Goal: Download file/media

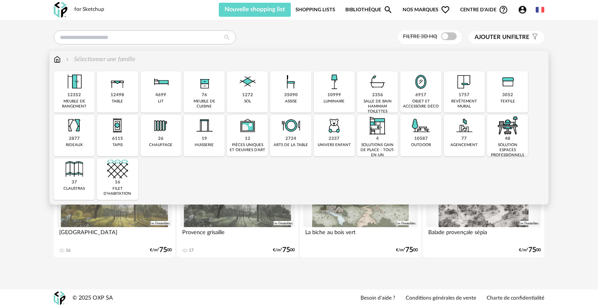
click at [417, 137] on div "10587" at bounding box center [421, 139] width 14 height 6
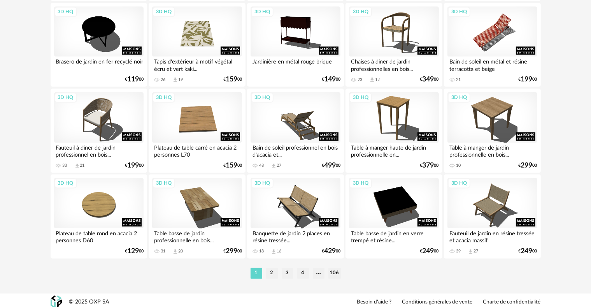
scroll to position [1571, 0]
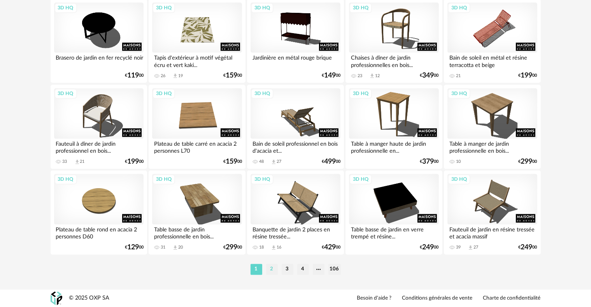
click at [271, 270] on li "2" at bounding box center [272, 269] width 12 height 11
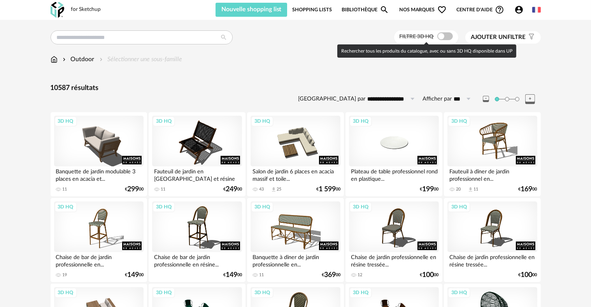
click at [446, 36] on span at bounding box center [446, 36] width 16 height 8
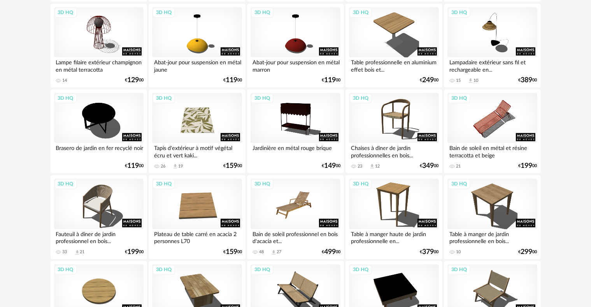
scroll to position [1571, 0]
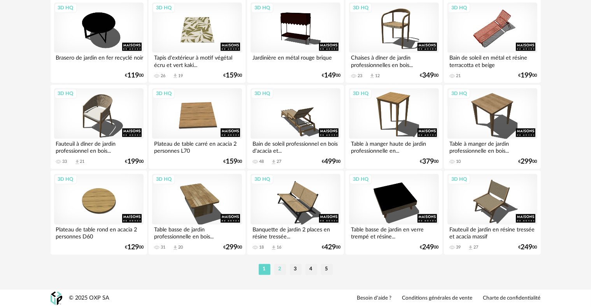
click at [279, 269] on li "2" at bounding box center [280, 269] width 12 height 11
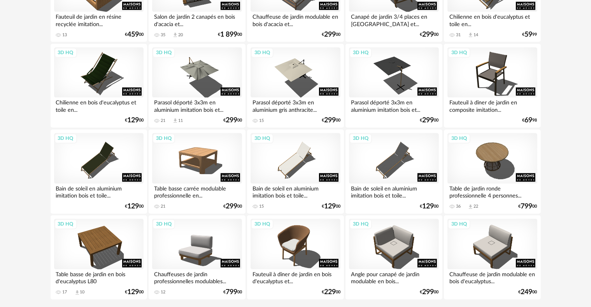
scroll to position [1571, 0]
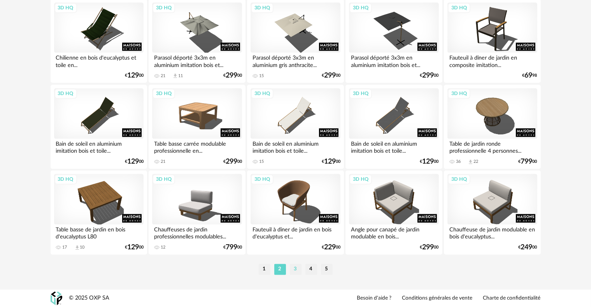
click at [294, 267] on li "3" at bounding box center [296, 269] width 12 height 11
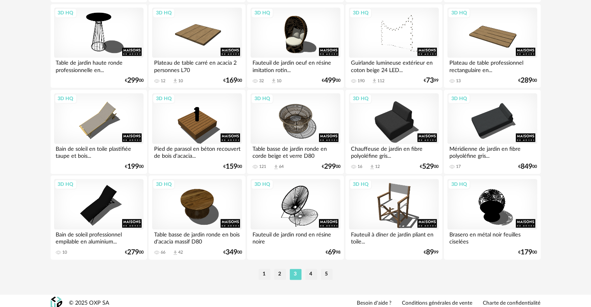
scroll to position [1571, 0]
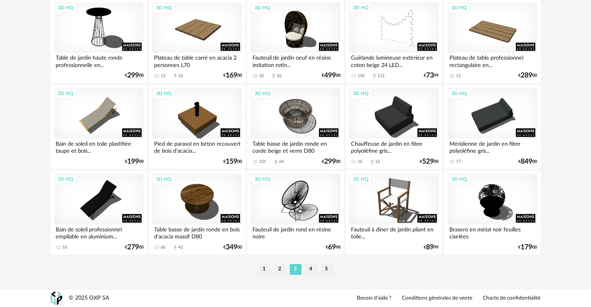
click at [313, 274] on div "1 2 3 4 5" at bounding box center [296, 269] width 490 height 12
click at [311, 272] on li "4" at bounding box center [312, 269] width 12 height 11
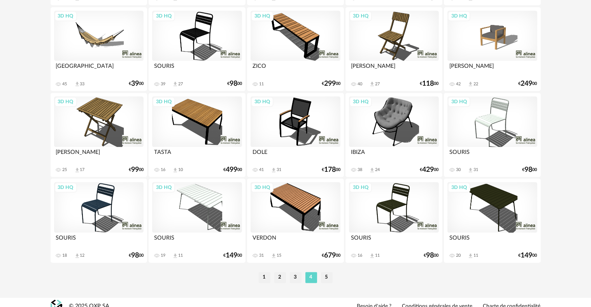
scroll to position [1571, 0]
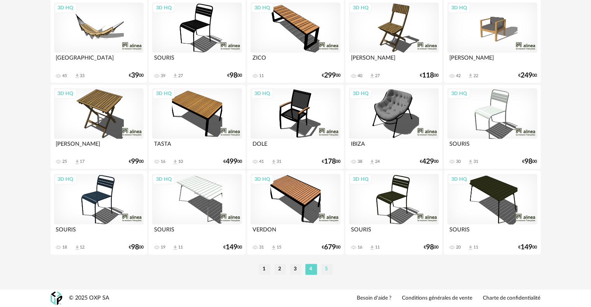
click at [324, 268] on li "5" at bounding box center [327, 269] width 12 height 11
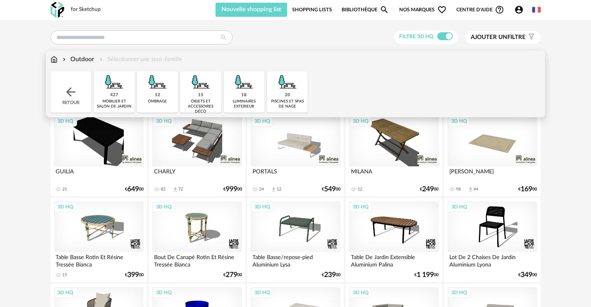
click at [156, 90] on img at bounding box center [157, 81] width 21 height 21
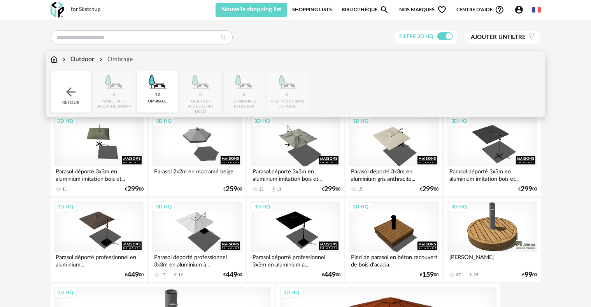
click at [54, 62] on img at bounding box center [54, 59] width 7 height 9
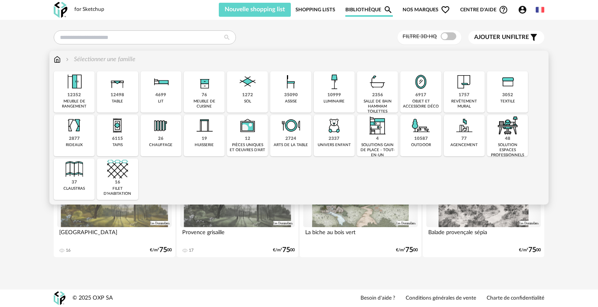
click at [294, 94] on div "35090" at bounding box center [291, 95] width 14 height 6
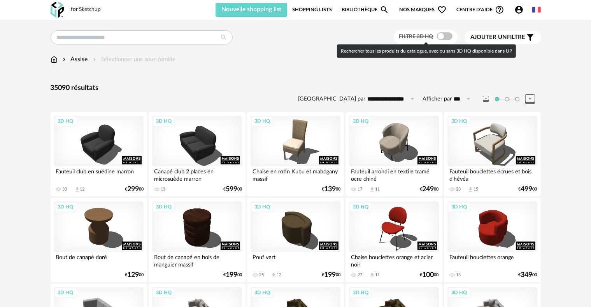
click at [445, 37] on span at bounding box center [445, 36] width 16 height 8
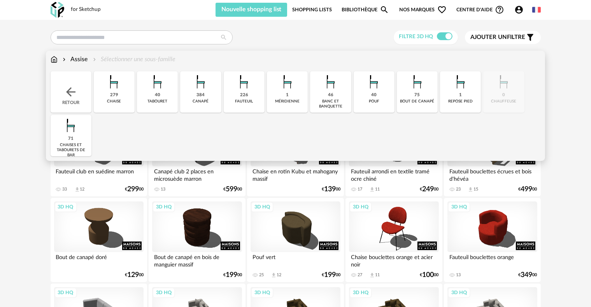
click at [330, 93] on div "46" at bounding box center [330, 95] width 5 height 6
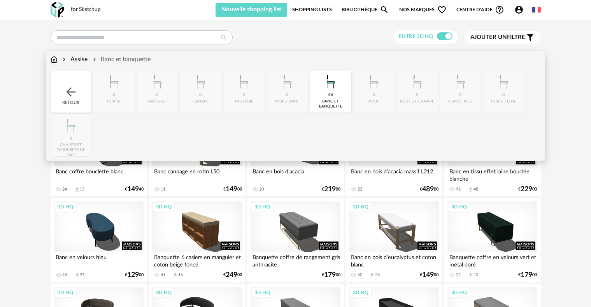
click at [83, 59] on div "Assise" at bounding box center [74, 59] width 27 height 9
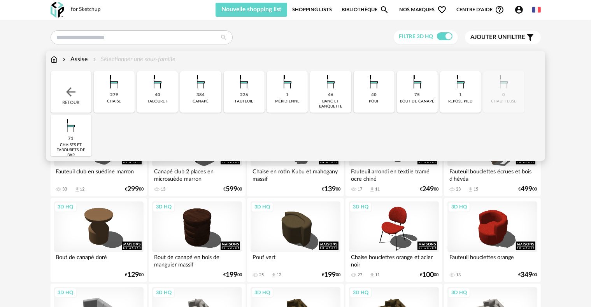
click at [117, 93] on div "279" at bounding box center [114, 95] width 8 height 6
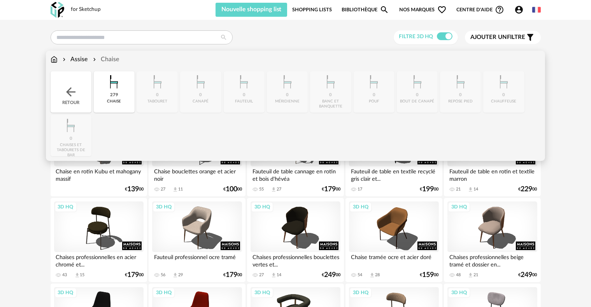
click at [77, 101] on div "Retour" at bounding box center [71, 91] width 41 height 41
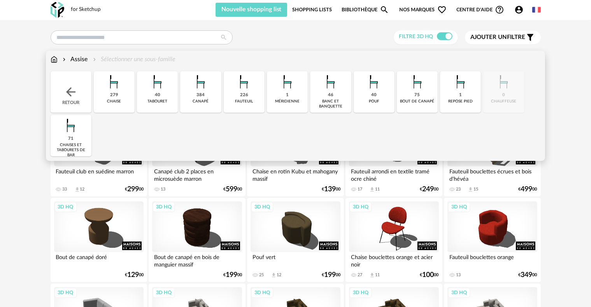
click at [69, 144] on div "chaises et tabourets de bar" at bounding box center [71, 149] width 36 height 15
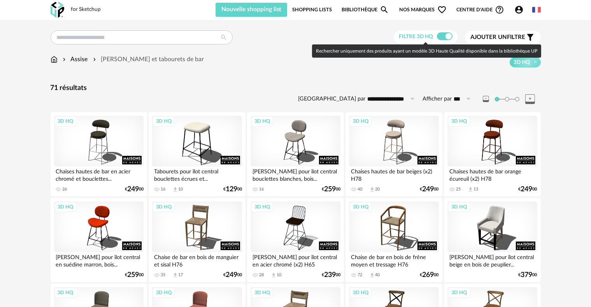
click at [439, 38] on span at bounding box center [445, 36] width 16 height 8
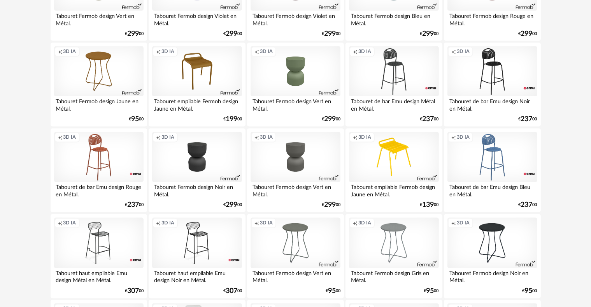
scroll to position [1557, 0]
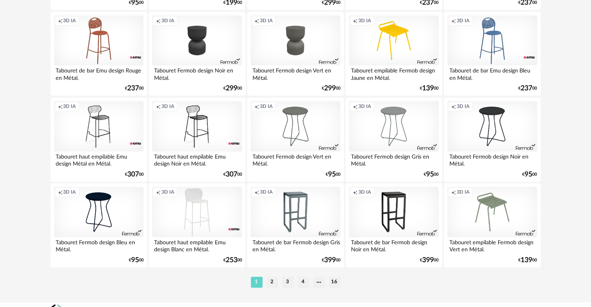
click at [387, 216] on div "Creation icon 3D IA" at bounding box center [394, 211] width 90 height 51
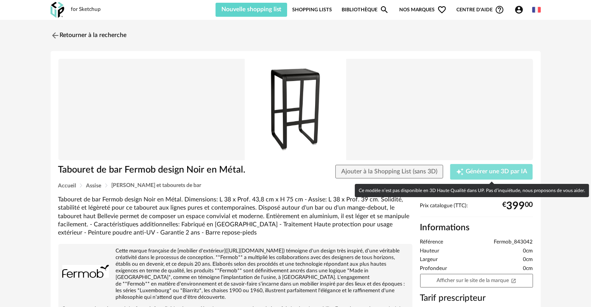
click at [486, 170] on span "Générer une 3D par IA" at bounding box center [497, 172] width 62 height 6
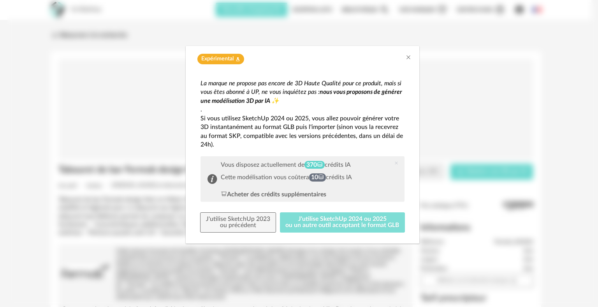
click at [318, 222] on button "J'utilise SketchUp 2024 ou 2025 ou un autre outil acceptant le format GLB" at bounding box center [342, 222] width 125 height 20
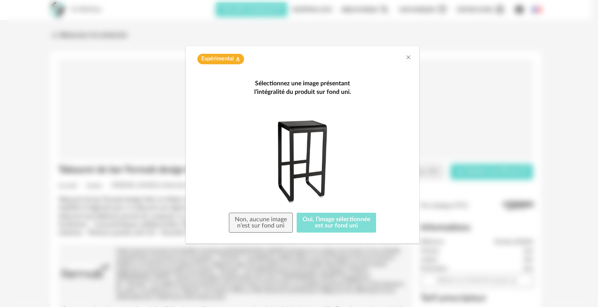
click at [346, 226] on button "Oui, l'image sélectionnée est sur fond uni" at bounding box center [336, 223] width 79 height 20
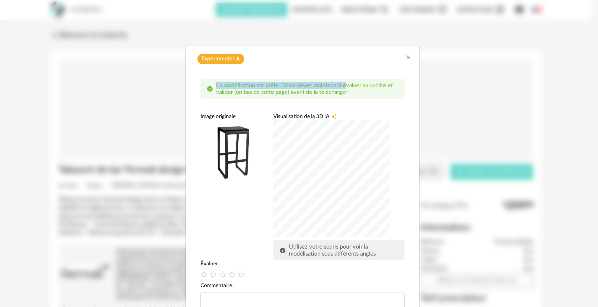
drag, startPoint x: 341, startPoint y: 85, endPoint x: 336, endPoint y: 59, distance: 27.0
click at [336, 59] on div "Expérimental Flask icon La modélisation est prête ! Vous devez maintenant évalu…" at bounding box center [303, 196] width 234 height 301
click at [405, 56] on icon "Close" at bounding box center [408, 57] width 6 height 6
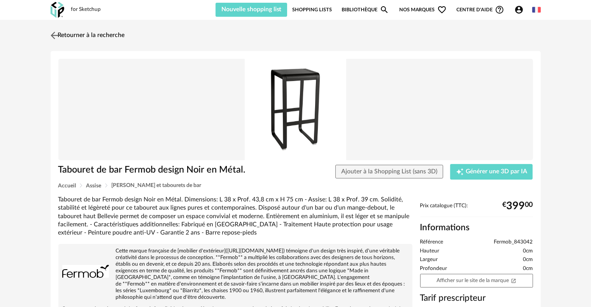
click at [50, 36] on img at bounding box center [54, 35] width 11 height 11
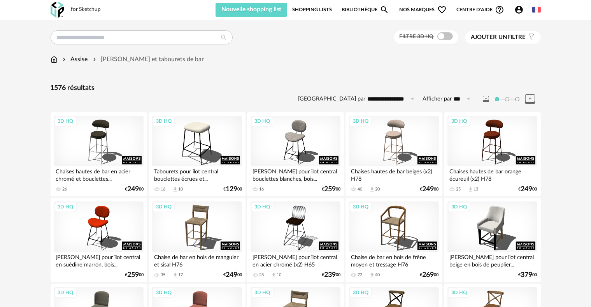
click at [355, 9] on link "Bibliothèque Magnify icon" at bounding box center [365, 10] width 47 height 14
click at [417, 11] on span "Nos marques Heart Outline icon" at bounding box center [422, 10] width 47 height 14
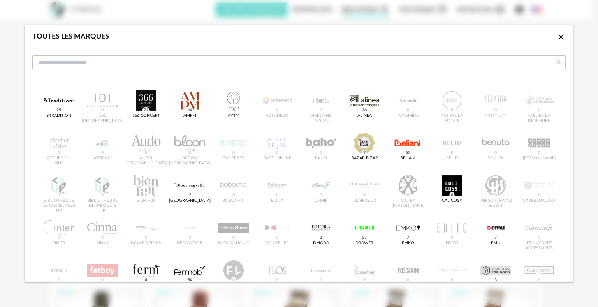
click at [558, 38] on icon "Close icon" at bounding box center [560, 36] width 5 height 5
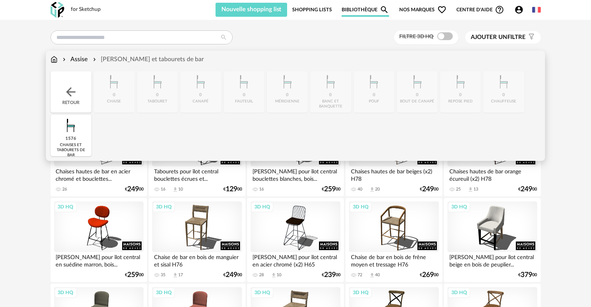
click at [53, 60] on img at bounding box center [54, 59] width 7 height 9
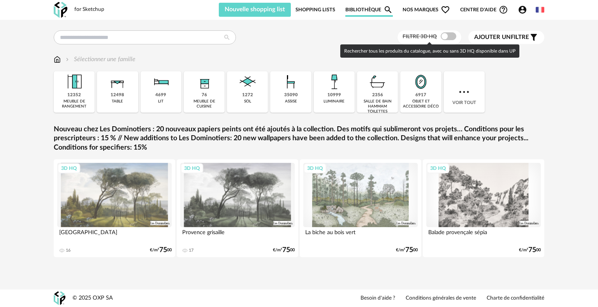
click at [450, 37] on span at bounding box center [449, 36] width 16 height 8
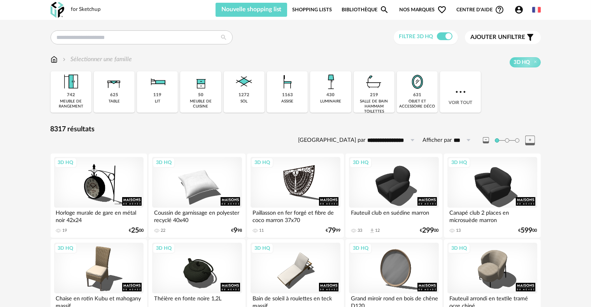
click at [369, 8] on link "Bibliothèque Magnify icon" at bounding box center [365, 10] width 47 height 14
drag, startPoint x: 369, startPoint y: 8, endPoint x: 349, endPoint y: 19, distance: 22.5
click at [349, 19] on div "for Sketchup Nouvelle shopping list Mettre à jour ma Shopping List Refresh icon…" at bounding box center [296, 10] width 504 height 20
click at [384, 10] on icon "Magnify icon" at bounding box center [384, 9] width 9 height 9
drag, startPoint x: 384, startPoint y: 10, endPoint x: 373, endPoint y: 11, distance: 11.3
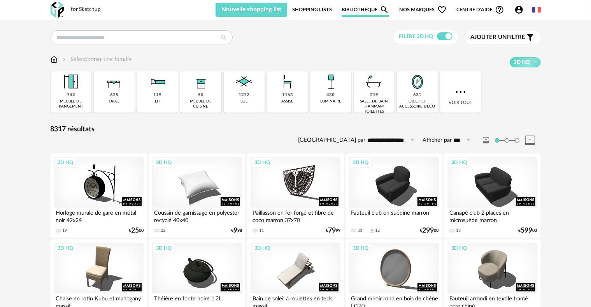
click at [373, 11] on link "Bibliothèque Magnify icon" at bounding box center [365, 10] width 47 height 14
click at [329, 11] on link "Shopping Lists" at bounding box center [312, 10] width 40 height 14
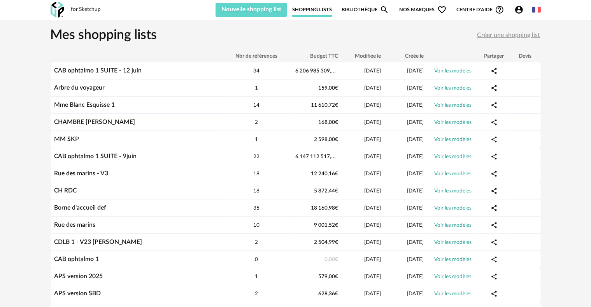
click at [379, 12] on link "Bibliothèque Magnify icon" at bounding box center [365, 10] width 47 height 14
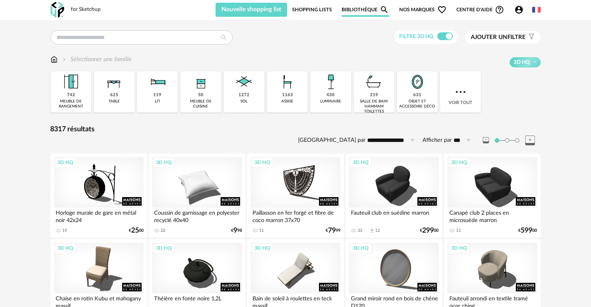
click at [355, 9] on link "Bibliothèque Magnify icon" at bounding box center [365, 10] width 47 height 14
click at [383, 13] on icon "Magnify icon" at bounding box center [384, 9] width 9 height 9
click at [144, 37] on input "text" at bounding box center [142, 37] width 182 height 14
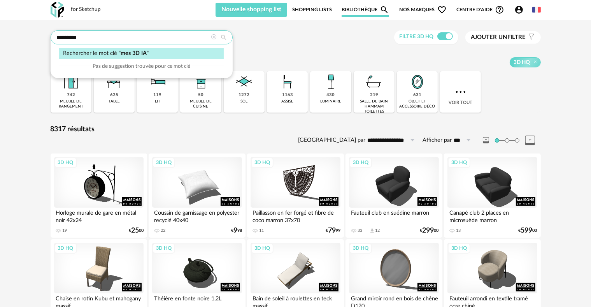
type input "*********"
type input "**********"
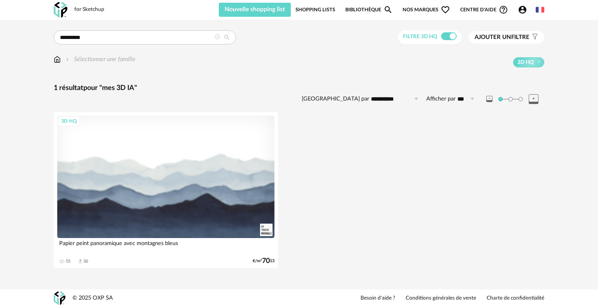
click at [367, 10] on link "Bibliothèque Magnify icon" at bounding box center [368, 10] width 47 height 14
click at [386, 11] on icon "Magnify icon" at bounding box center [388, 9] width 7 height 7
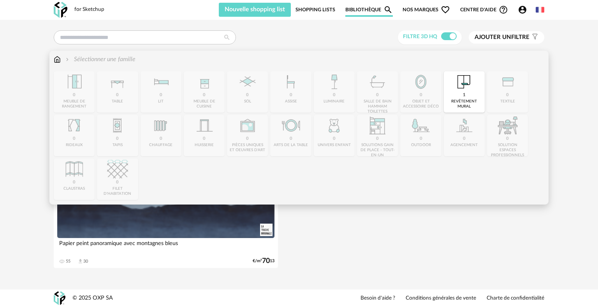
click at [59, 60] on img at bounding box center [57, 59] width 7 height 9
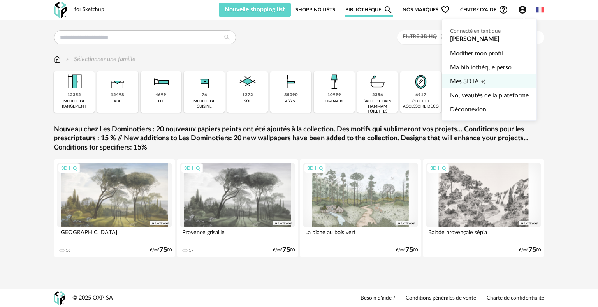
click at [478, 80] on span "Mes 3D IA" at bounding box center [464, 81] width 29 height 14
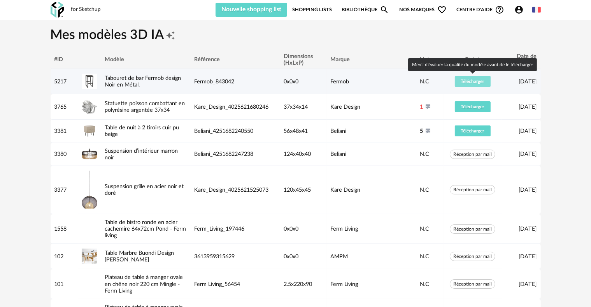
click at [474, 83] on span "Télécharger" at bounding box center [472, 81] width 23 height 5
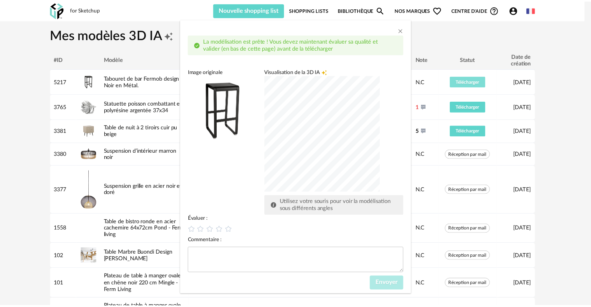
scroll to position [34, 0]
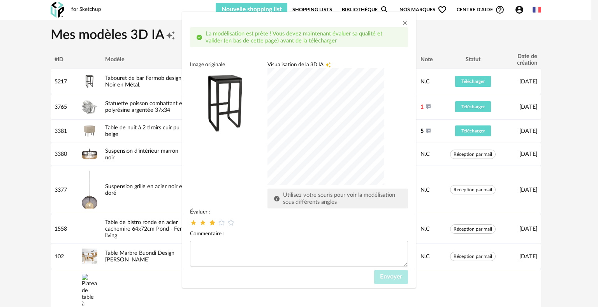
click at [211, 223] on icon "dialog" at bounding box center [212, 222] width 8 height 8
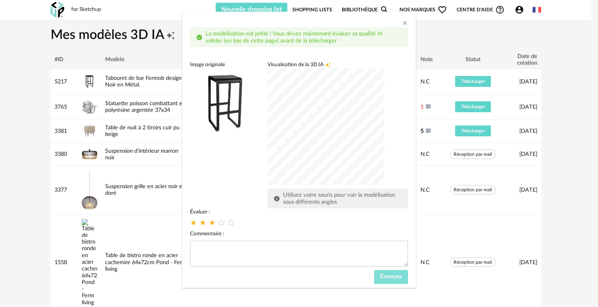
click at [387, 276] on span "Envoyer" at bounding box center [391, 276] width 22 height 6
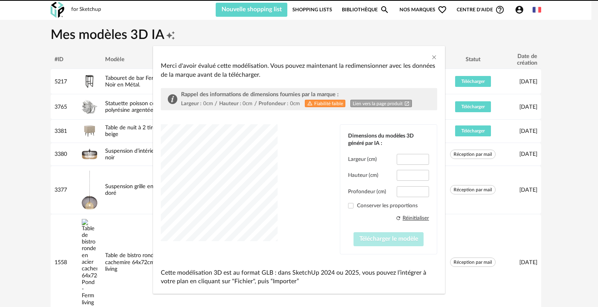
type input "*****"
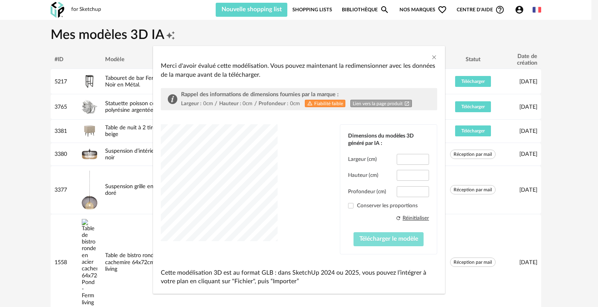
click at [390, 240] on span "Télécharger le modèle" at bounding box center [388, 238] width 59 height 6
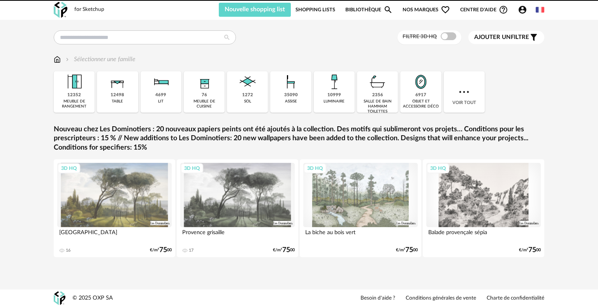
click at [523, 13] on icon "Account Circle icon" at bounding box center [522, 10] width 8 height 8
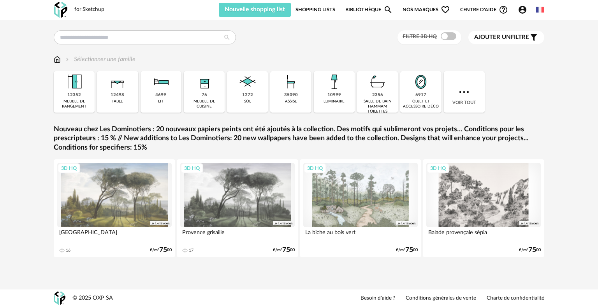
drag, startPoint x: 523, startPoint y: 13, endPoint x: 519, endPoint y: 11, distance: 4.5
click at [519, 11] on icon "Account Circle icon" at bounding box center [522, 10] width 8 height 8
click at [524, 11] on icon "Account Circle icon" at bounding box center [522, 9] width 9 height 9
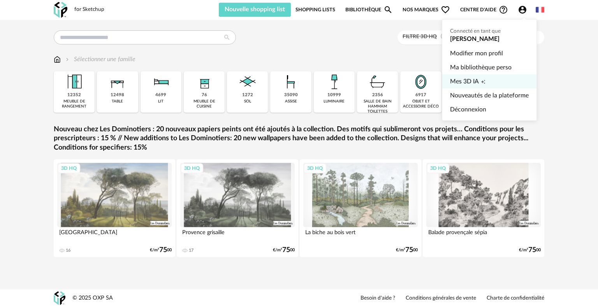
click at [483, 80] on icon "Creation icon" at bounding box center [483, 81] width 5 height 5
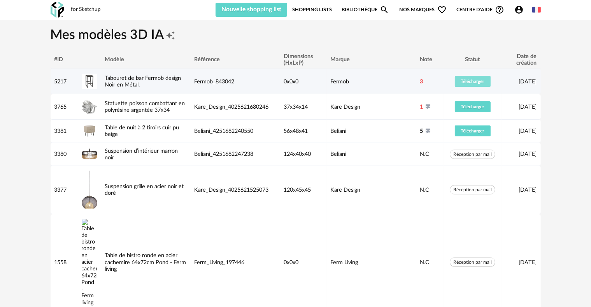
click at [469, 80] on span "Télécharger" at bounding box center [472, 81] width 23 height 5
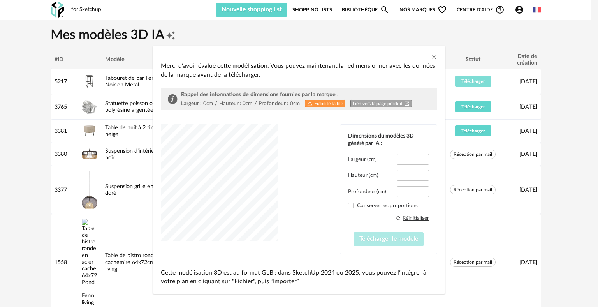
type input "*****"
click at [379, 239] on span "Télécharger le modèle" at bounding box center [388, 238] width 59 height 6
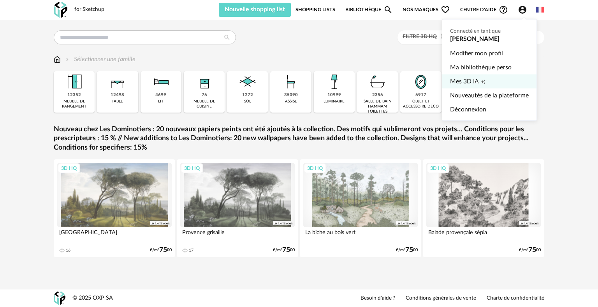
click at [455, 81] on span "Mes 3D IA" at bounding box center [464, 81] width 29 height 14
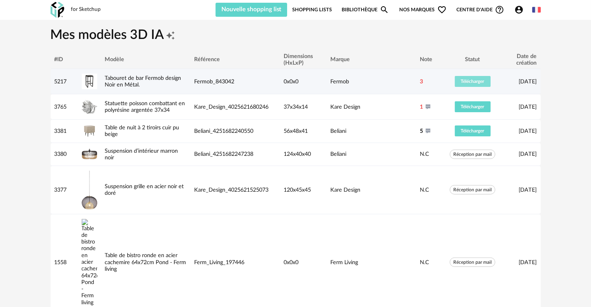
click at [476, 82] on span "Télécharger" at bounding box center [472, 81] width 23 height 5
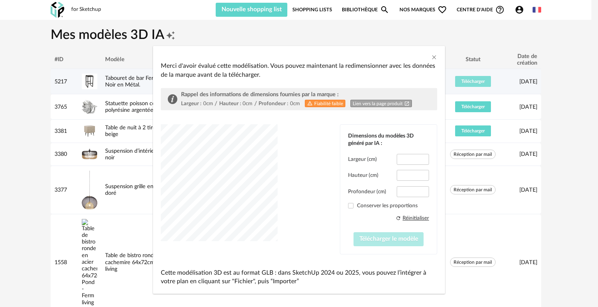
type input "*****"
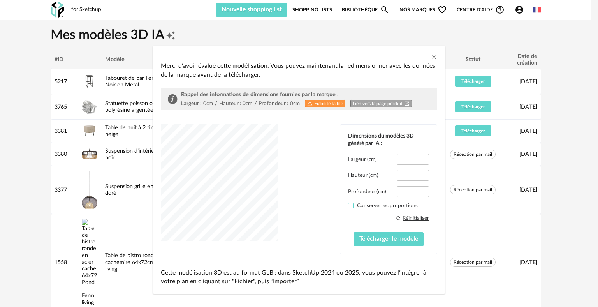
click at [350, 206] on span "dialog" at bounding box center [350, 205] width 5 height 5
type input "*****"
click at [431, 57] on icon "Close" at bounding box center [434, 57] width 6 height 6
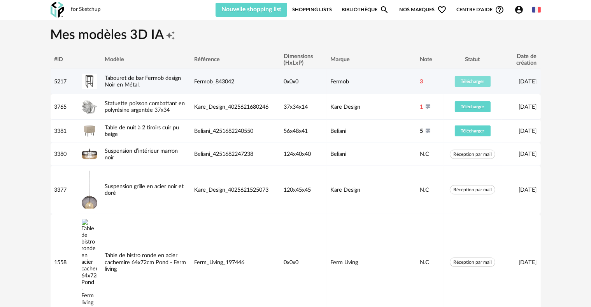
click at [484, 84] on button "Télécharger" at bounding box center [473, 81] width 36 height 11
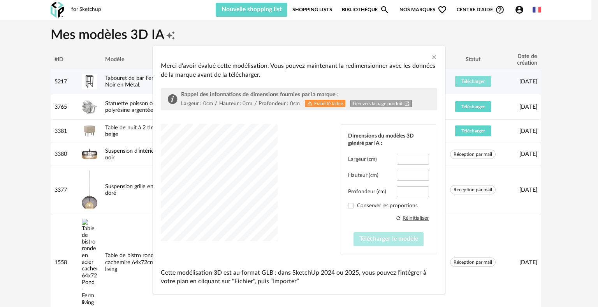
type input "*****"
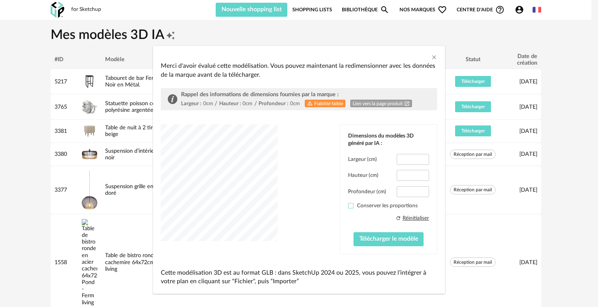
click at [348, 204] on span "dialog" at bounding box center [350, 205] width 5 height 5
type input "*****"
click at [367, 239] on span "Télécharger le modèle" at bounding box center [388, 238] width 59 height 6
